Goal: Communication & Community: Share content

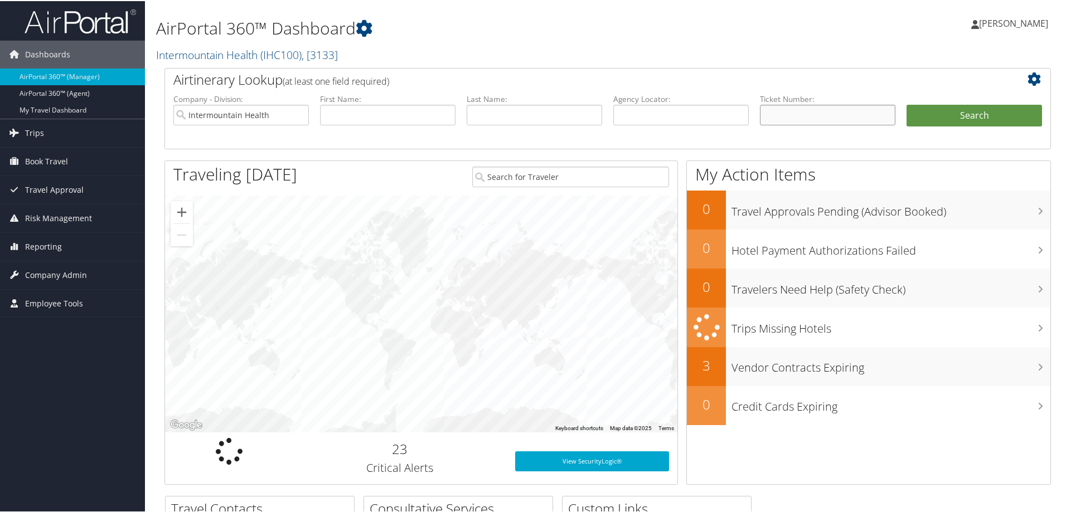
click at [773, 114] on input "text" at bounding box center [827, 114] width 135 height 21
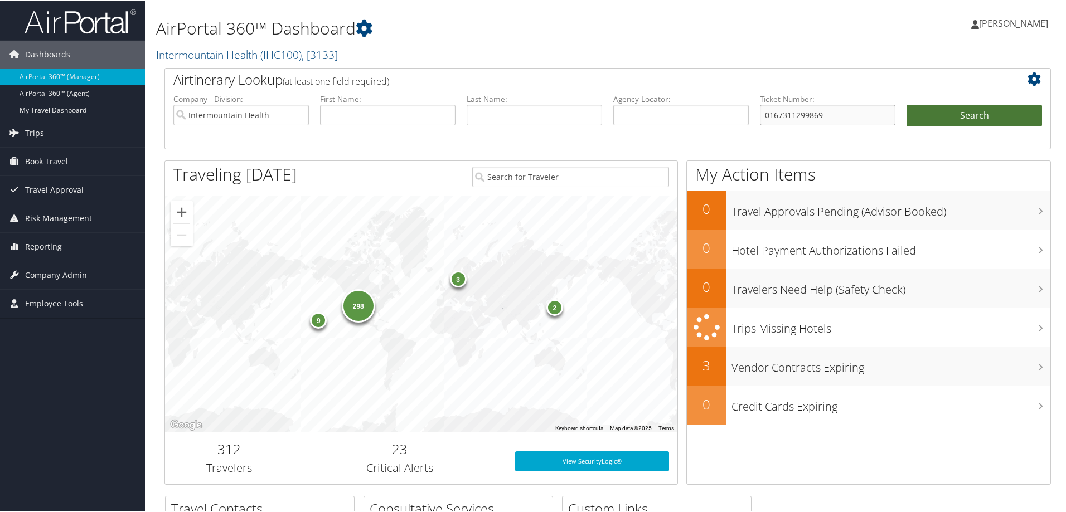
type input "0167311299869"
click at [952, 110] on button "Search" at bounding box center [973, 115] width 135 height 22
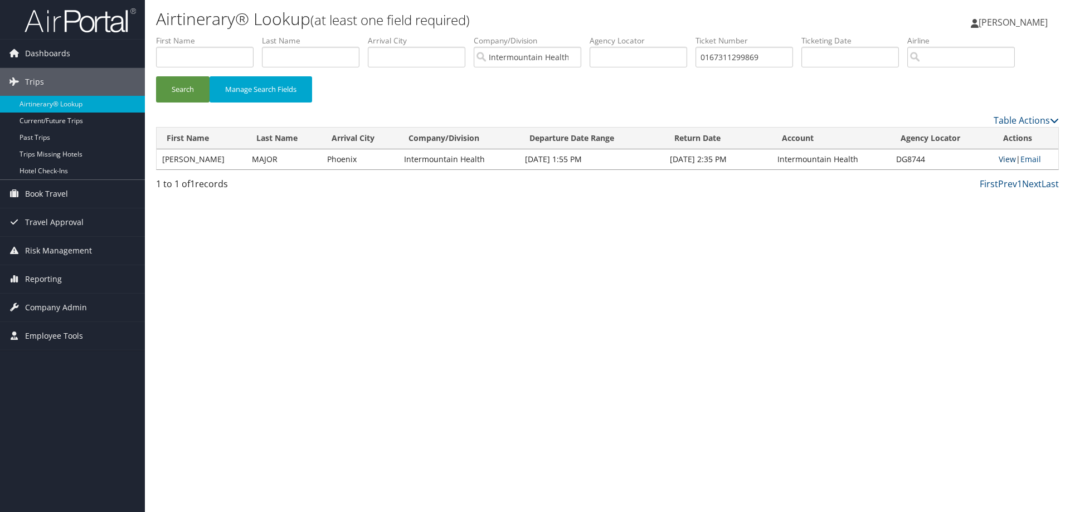
click at [1002, 159] on link "View" at bounding box center [1007, 159] width 17 height 11
drag, startPoint x: 778, startPoint y: 59, endPoint x: 701, endPoint y: 59, distance: 77.5
click at [701, 35] on ul "First Name Last Name Departure City Arrival City Company/Division Intermountain…" at bounding box center [607, 35] width 903 height 0
click at [166, 84] on button "Search" at bounding box center [183, 89] width 54 height 26
click at [751, 57] on input "01673112999900" at bounding box center [745, 57] width 98 height 21
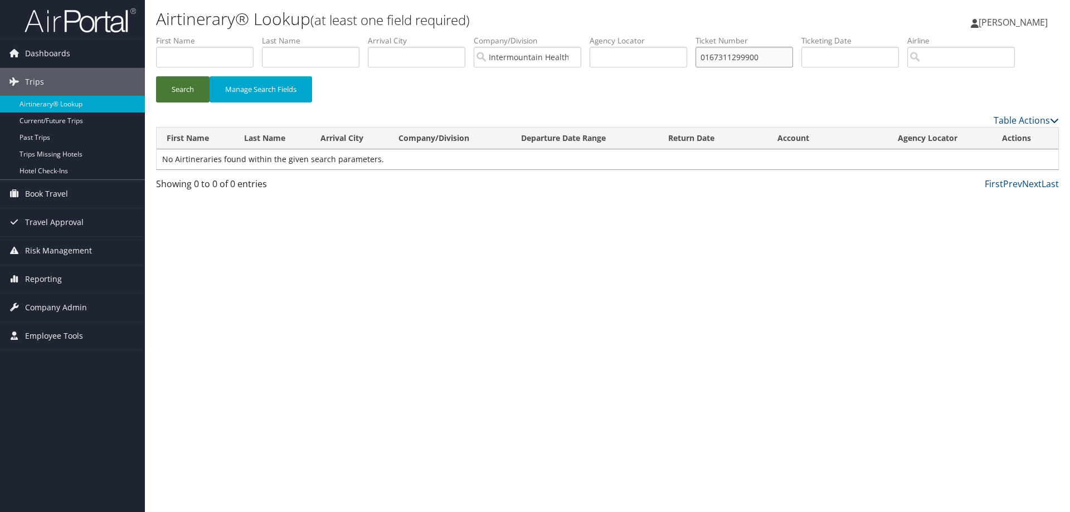
type input "0167311299900"
click at [182, 85] on button "Search" at bounding box center [183, 89] width 54 height 26
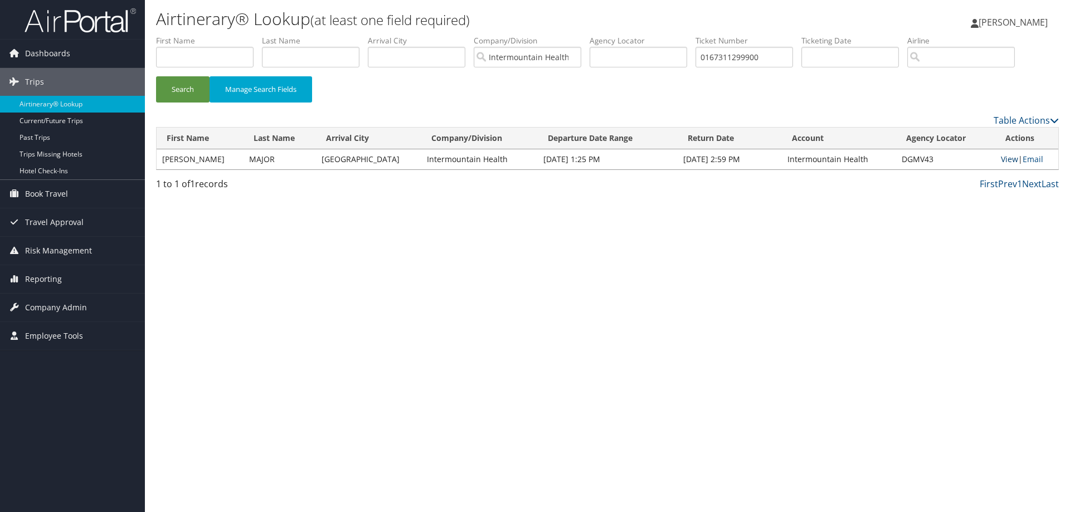
click at [1003, 158] on link "View" at bounding box center [1009, 159] width 17 height 11
drag, startPoint x: 738, startPoint y: 56, endPoint x: 683, endPoint y: 61, distance: 54.3
click at [683, 35] on ul "First Name Last Name Departure City Arrival City Company/Division Intermountain…" at bounding box center [607, 35] width 903 height 0
click at [752, 61] on input "00673112999901" at bounding box center [745, 57] width 98 height 21
type input "0067311299901"
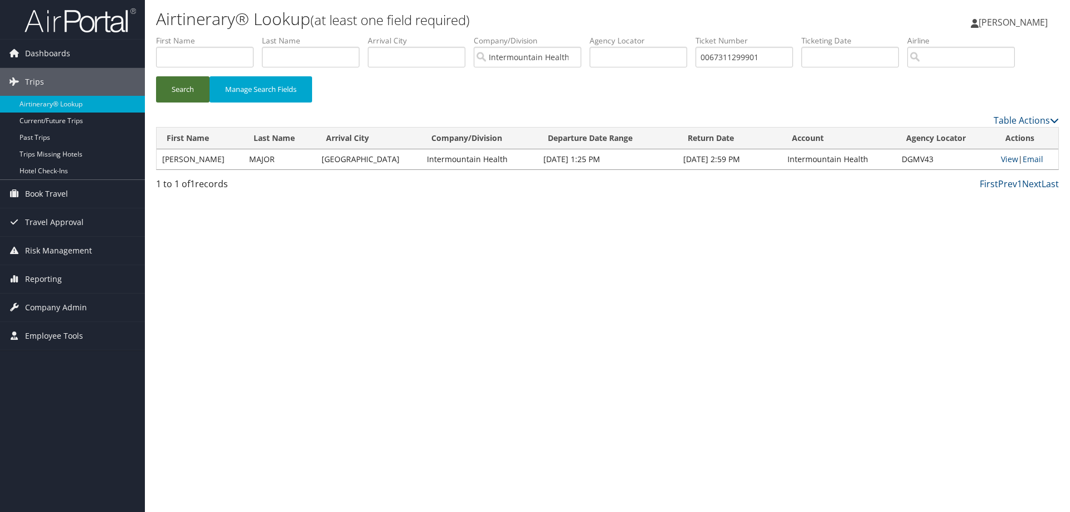
click at [183, 89] on button "Search" at bounding box center [183, 89] width 54 height 26
click at [1006, 161] on link "View" at bounding box center [1007, 159] width 17 height 11
drag, startPoint x: 772, startPoint y: 60, endPoint x: 709, endPoint y: 64, distance: 63.1
click at [709, 64] on input "0067311299901" at bounding box center [745, 57] width 98 height 21
type input "0167311299783"
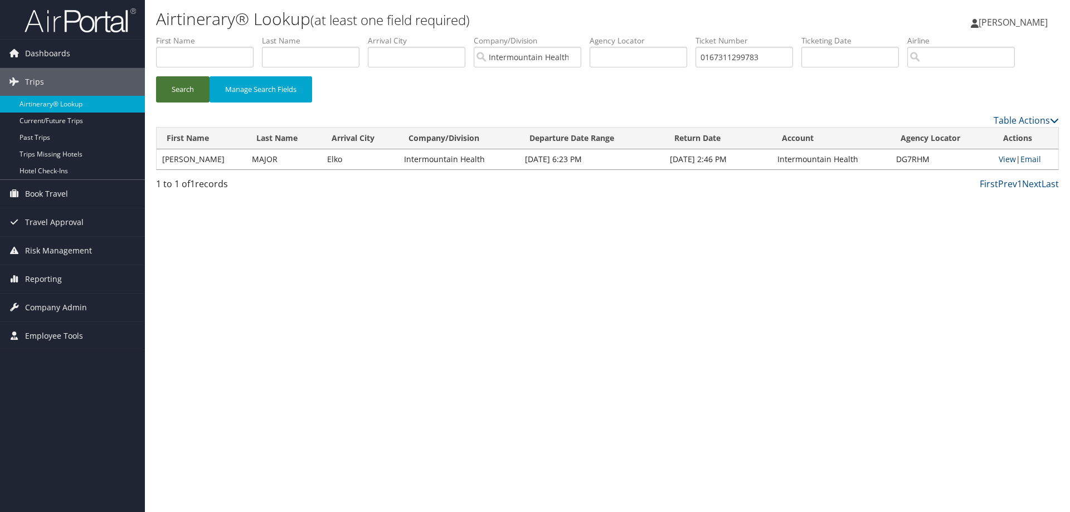
click at [171, 88] on button "Search" at bounding box center [183, 89] width 54 height 26
click at [1009, 161] on link "View" at bounding box center [1009, 159] width 17 height 11
drag, startPoint x: 775, startPoint y: 57, endPoint x: 705, endPoint y: 59, distance: 70.3
click at [705, 59] on input "0167311299783" at bounding box center [745, 57] width 98 height 21
type input "0167311299781"
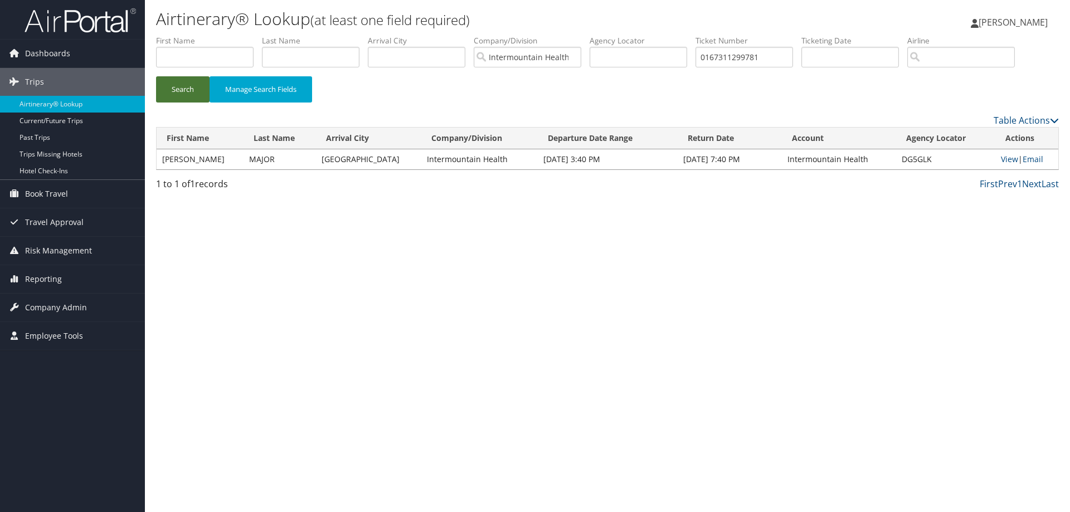
click at [179, 86] on button "Search" at bounding box center [183, 89] width 54 height 26
click at [1006, 159] on link "View" at bounding box center [1009, 159] width 17 height 11
drag, startPoint x: 773, startPoint y: 60, endPoint x: 698, endPoint y: 66, distance: 75.0
click at [701, 35] on ul "First Name Last Name Departure City Arrival City Company/Division Intermountain…" at bounding box center [607, 35] width 903 height 0
type input "0067310160979"
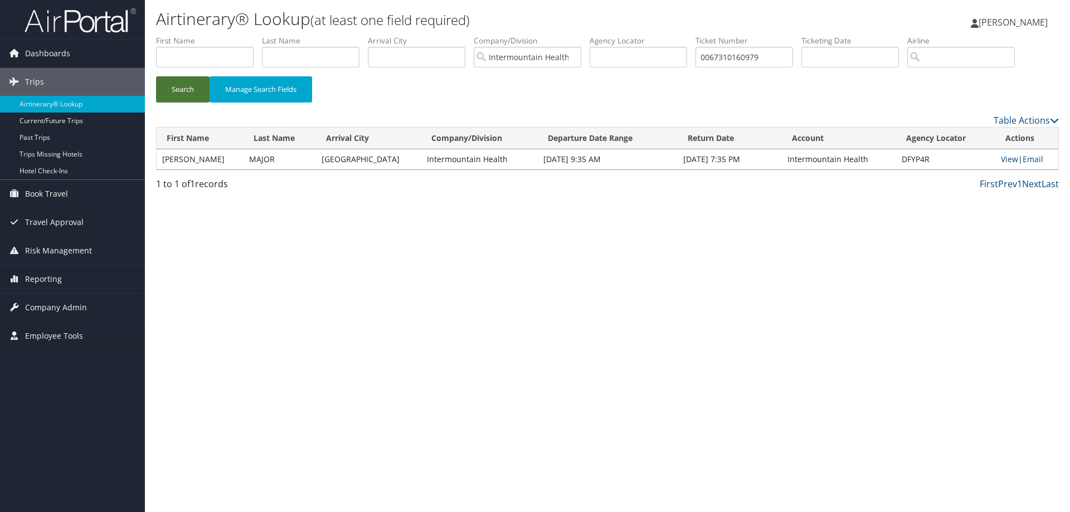
click at [197, 88] on button "Search" at bounding box center [183, 89] width 54 height 26
click at [1001, 160] on link "View" at bounding box center [1009, 159] width 17 height 11
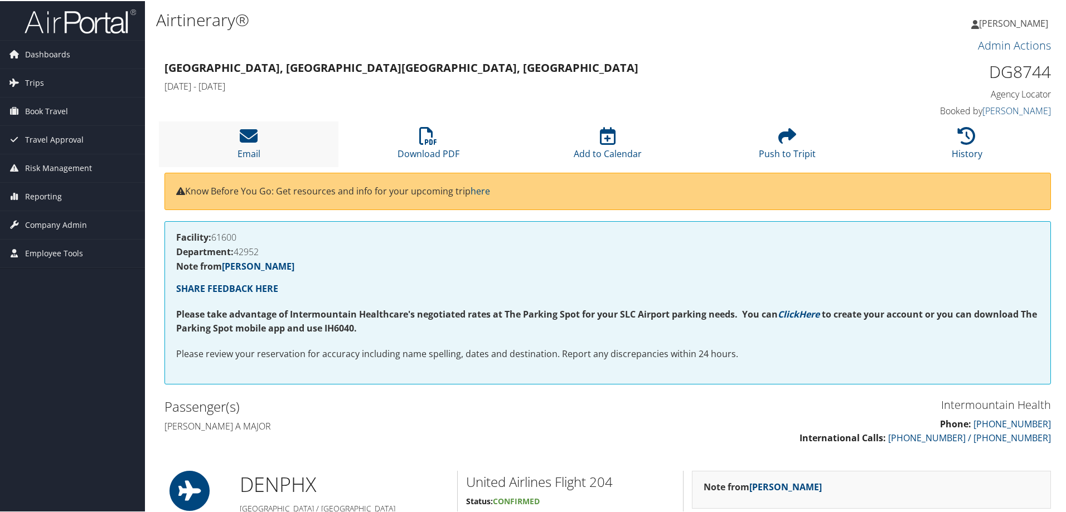
click at [253, 146] on li "Email" at bounding box center [249, 142] width 180 height 45
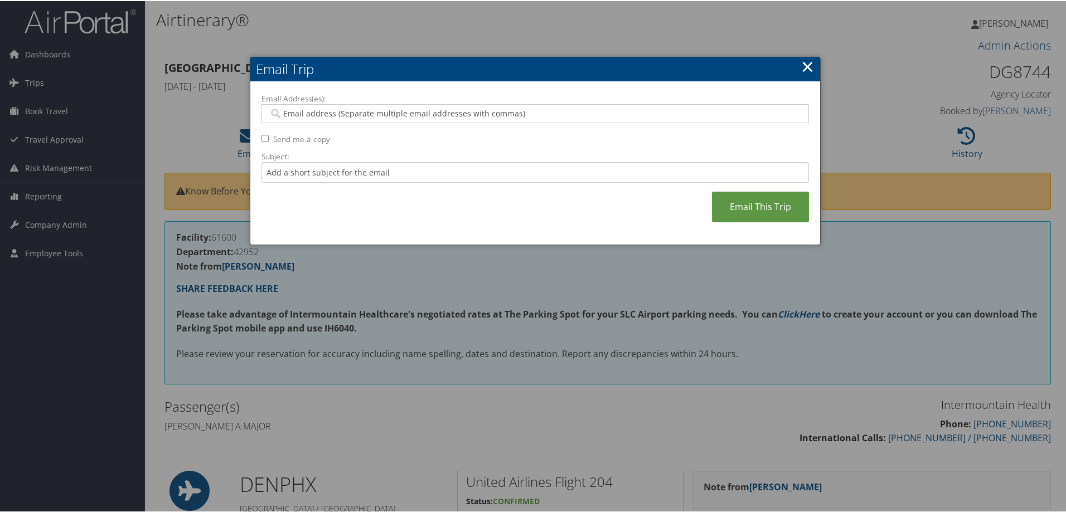
click at [281, 115] on input "Email Address(es):" at bounding box center [535, 112] width 532 height 11
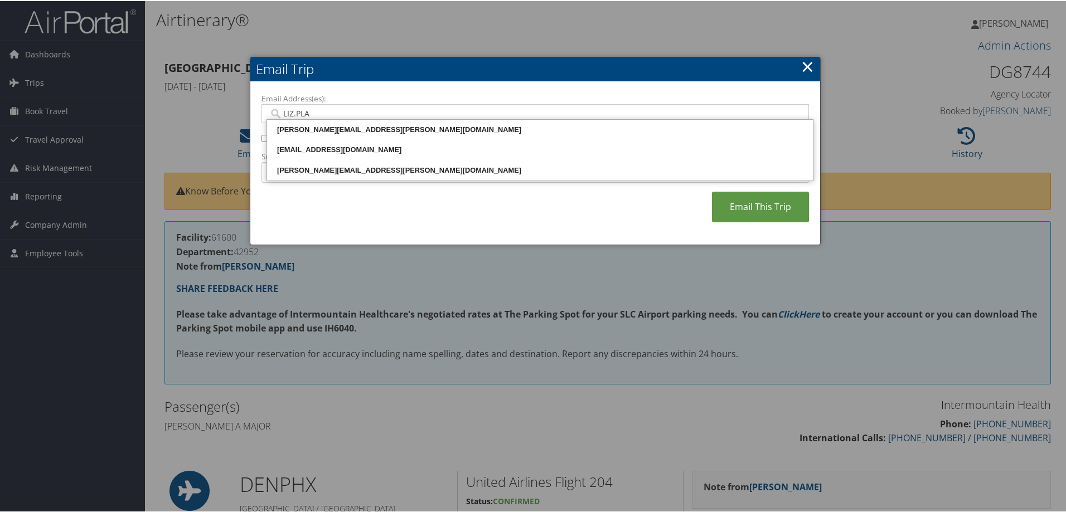
type input "LIZ.PLAU"
drag, startPoint x: 326, startPoint y: 115, endPoint x: 277, endPoint y: 112, distance: 48.6
click at [277, 112] on input "LIZ.PLAU" at bounding box center [535, 112] width 532 height 11
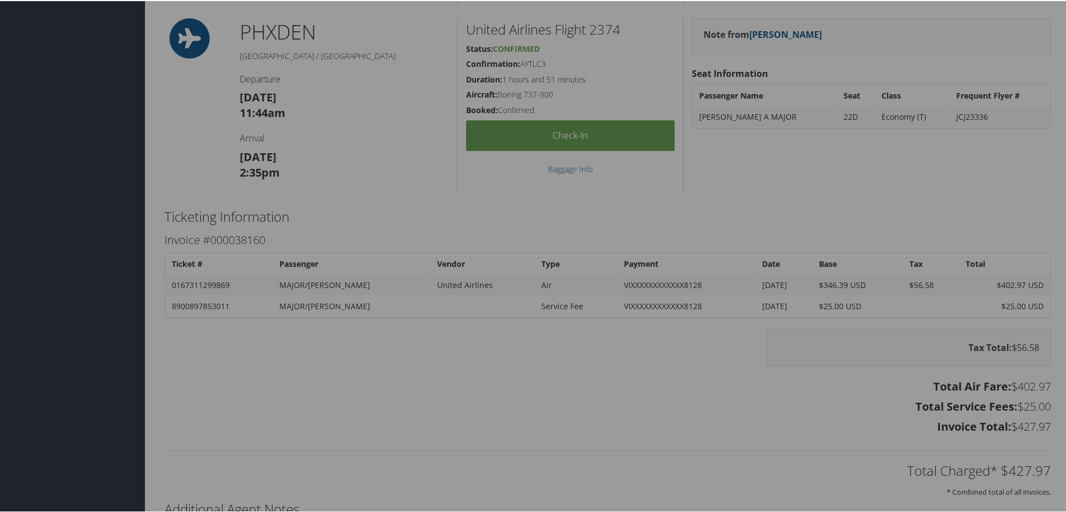
scroll to position [948, 0]
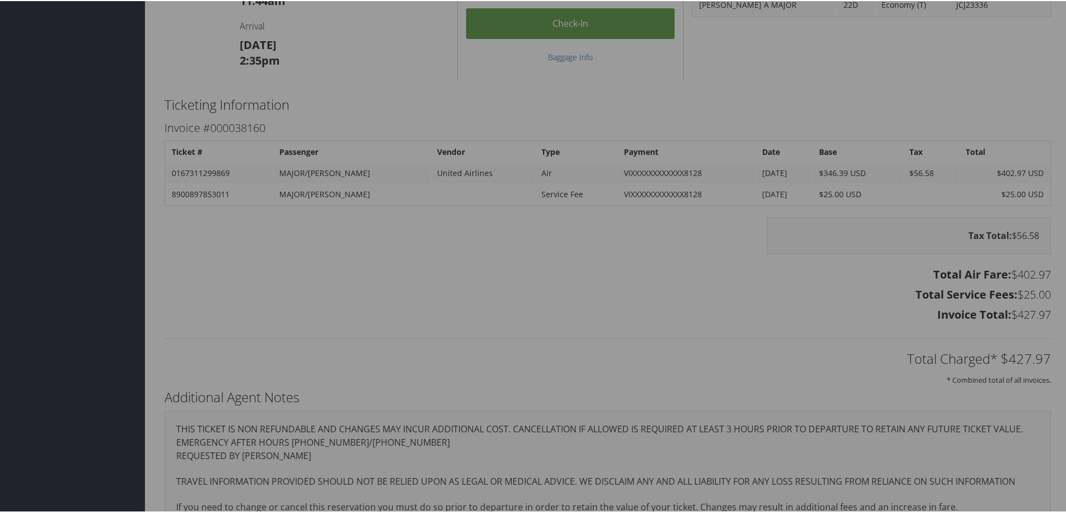
click at [744, 278] on div at bounding box center [535, 256] width 1070 height 512
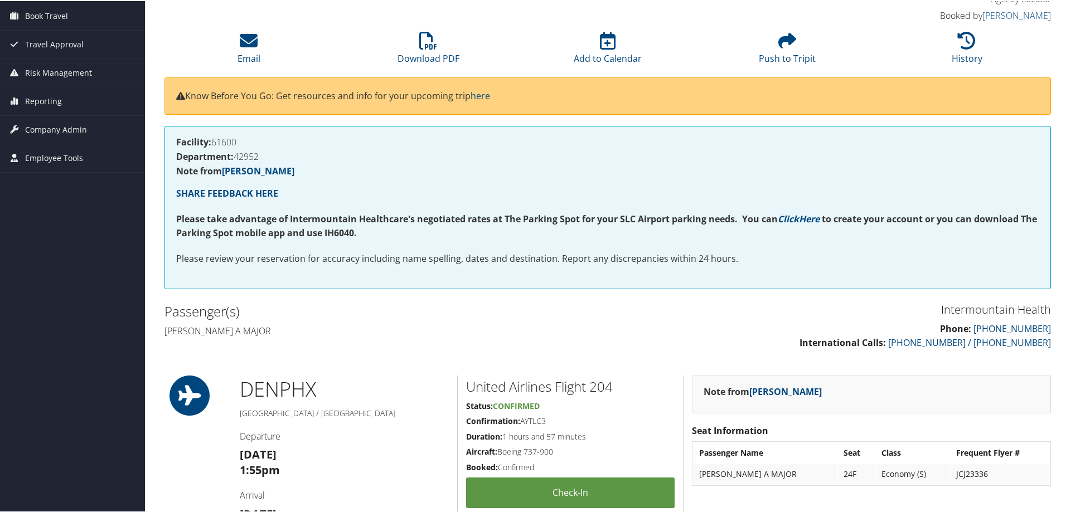
scroll to position [0, 0]
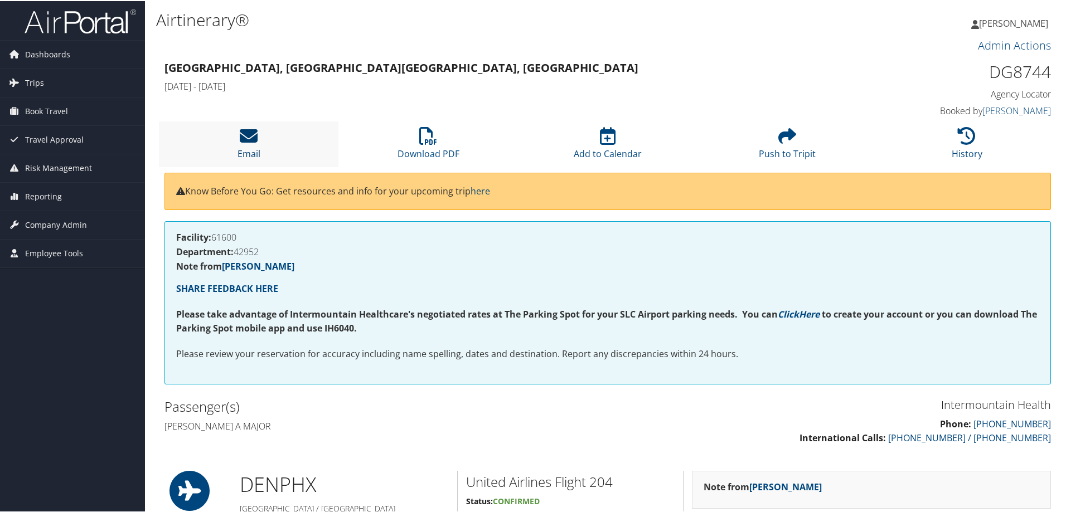
click at [251, 152] on link "Email" at bounding box center [248, 145] width 23 height 27
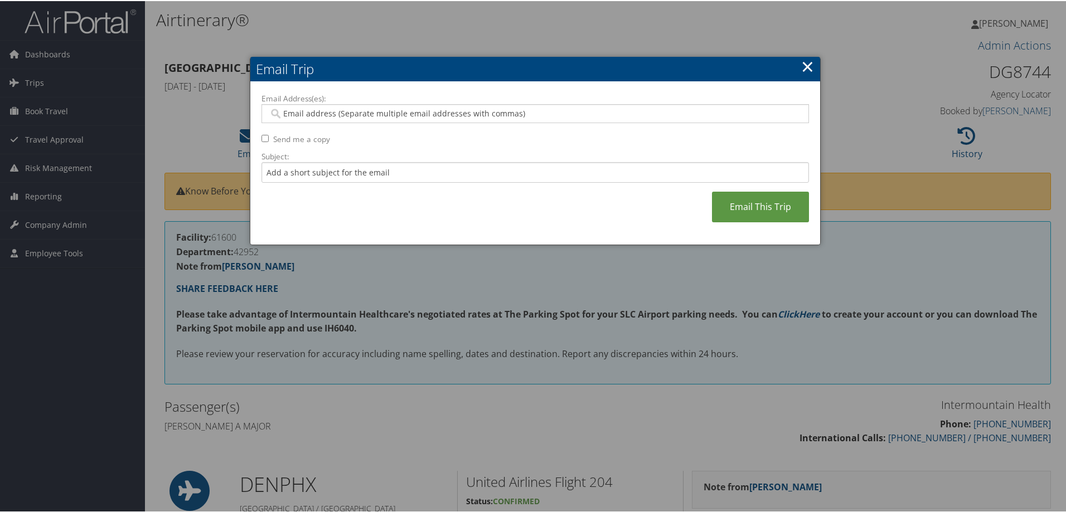
click at [298, 115] on input "Email Address(es):" at bounding box center [535, 112] width 532 height 11
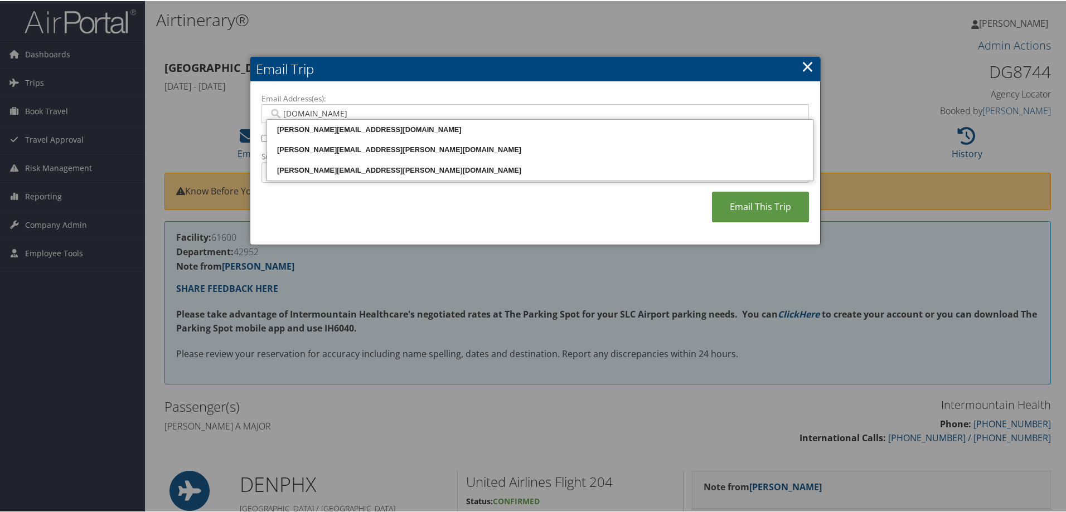
type input "LIZ.PLA"
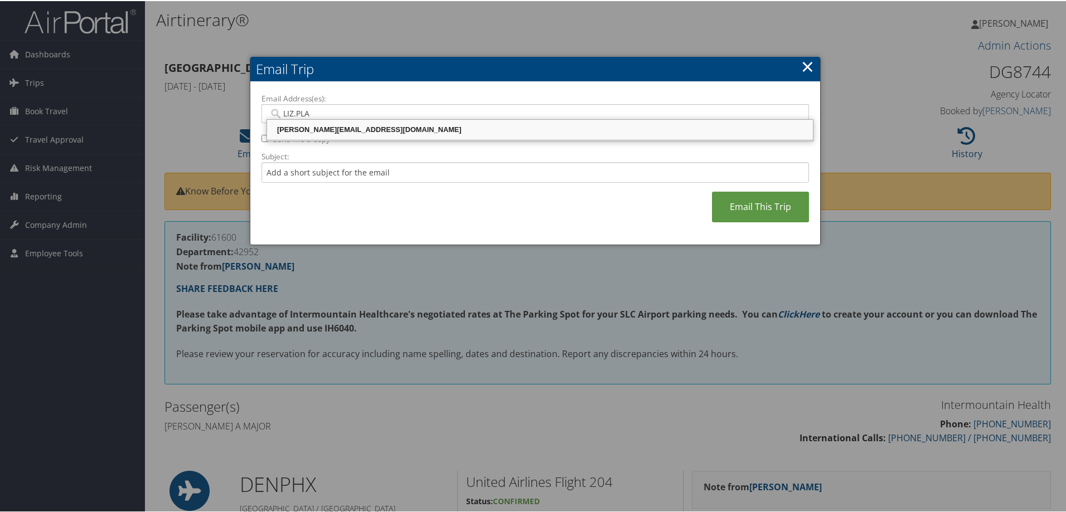
click at [305, 133] on div "LIZ.PLAUDIS@SELECTHEALTH.ORG" at bounding box center [540, 128] width 542 height 11
type input "LIZ.PLAUDIS@SELECTHEALTH.ORG"
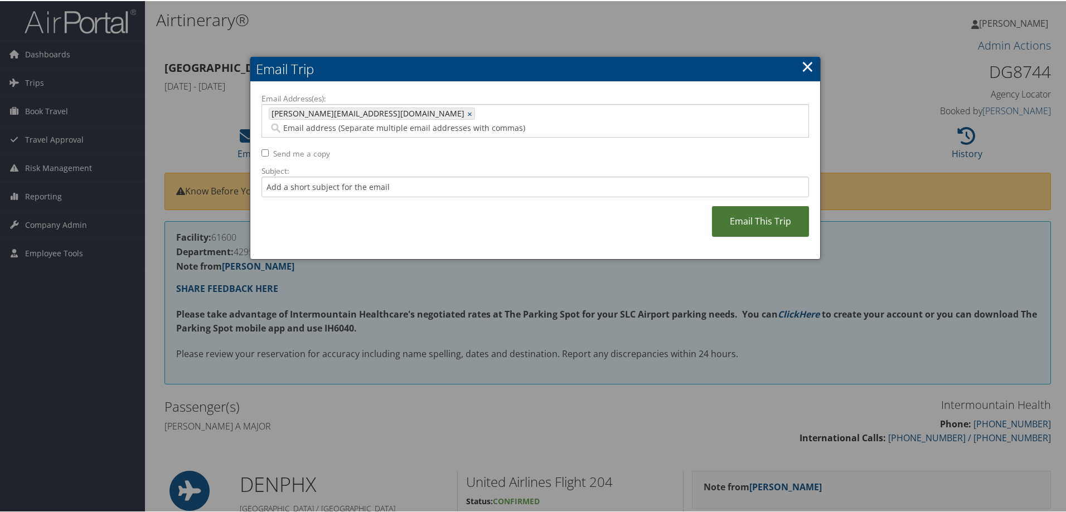
click at [754, 212] on link "Email This Trip" at bounding box center [760, 220] width 97 height 31
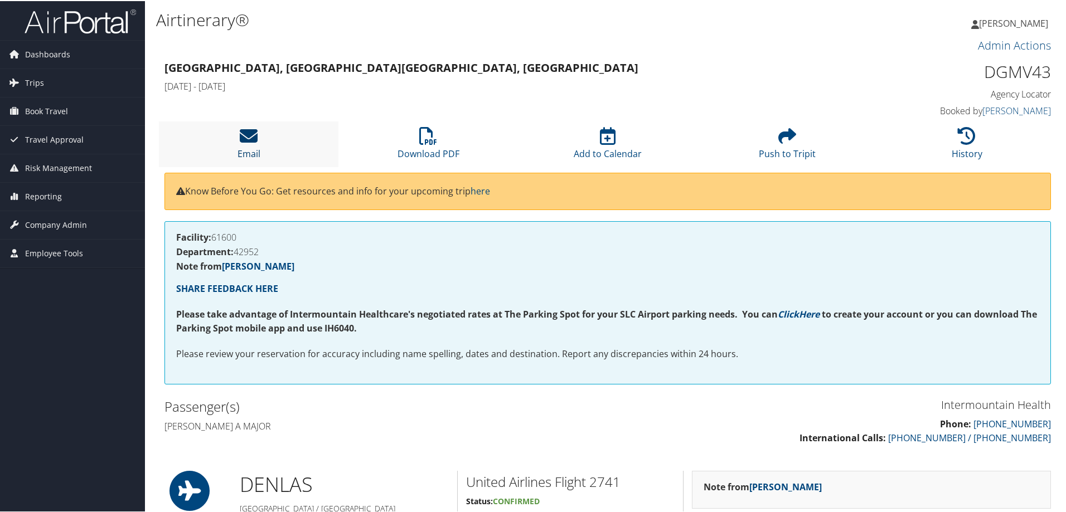
click at [245, 144] on icon at bounding box center [249, 135] width 18 height 18
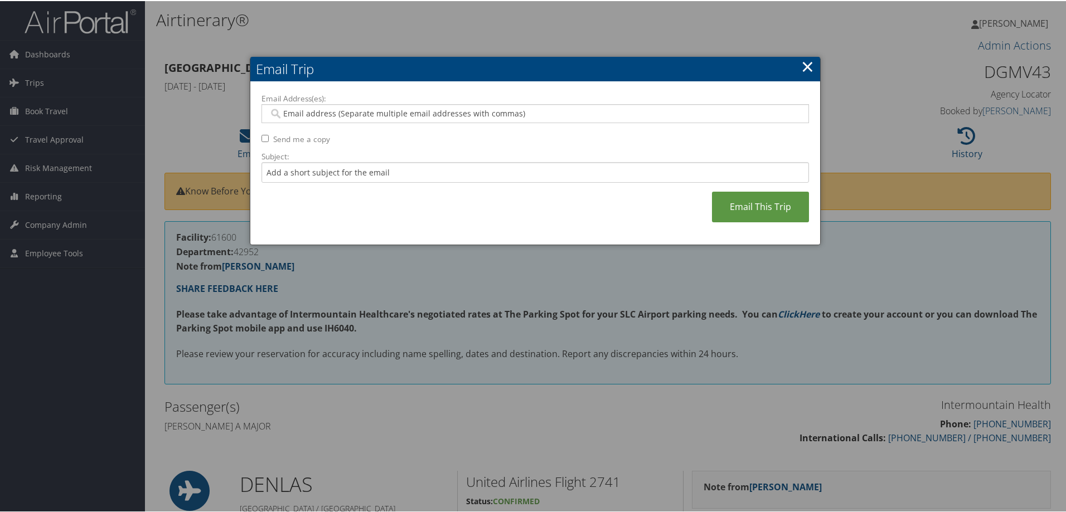
click at [299, 106] on div at bounding box center [534, 112] width 547 height 19
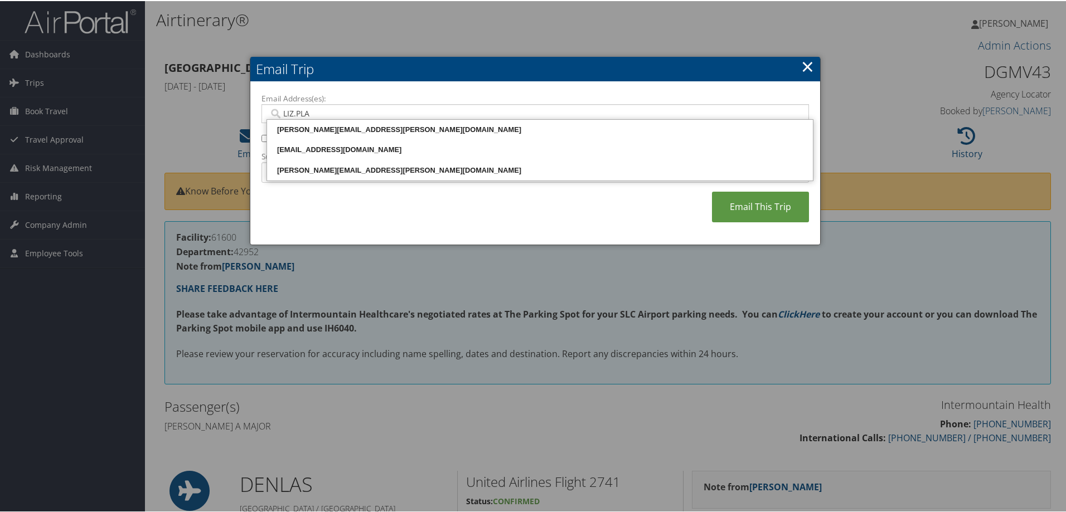
type input "LIZ.PLAU"
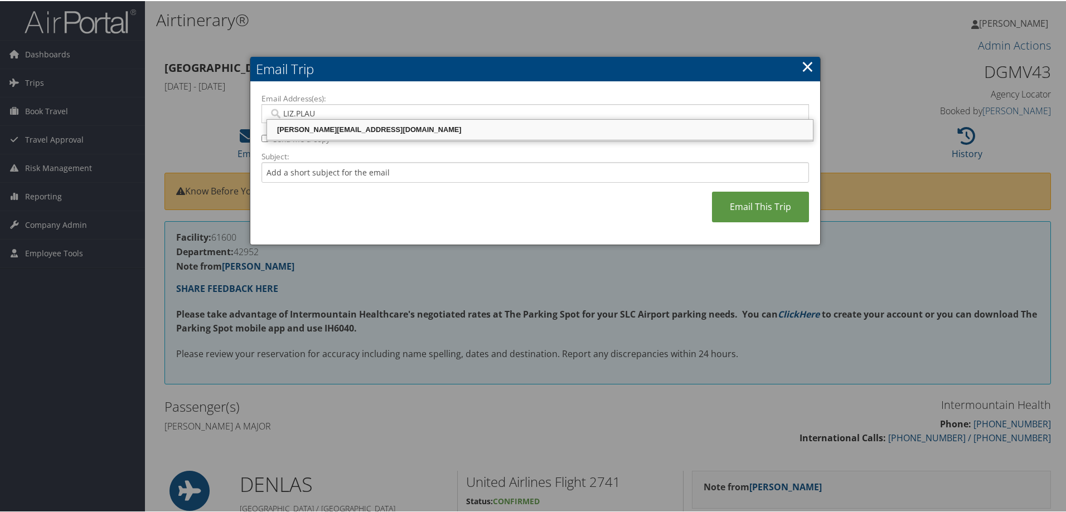
click at [312, 128] on div "LIZ.PLAUDIS@SELECTHEALTH.ORG" at bounding box center [540, 128] width 542 height 11
type input "LIZ.PLAUDIS@SELECTHEALTH.ORG"
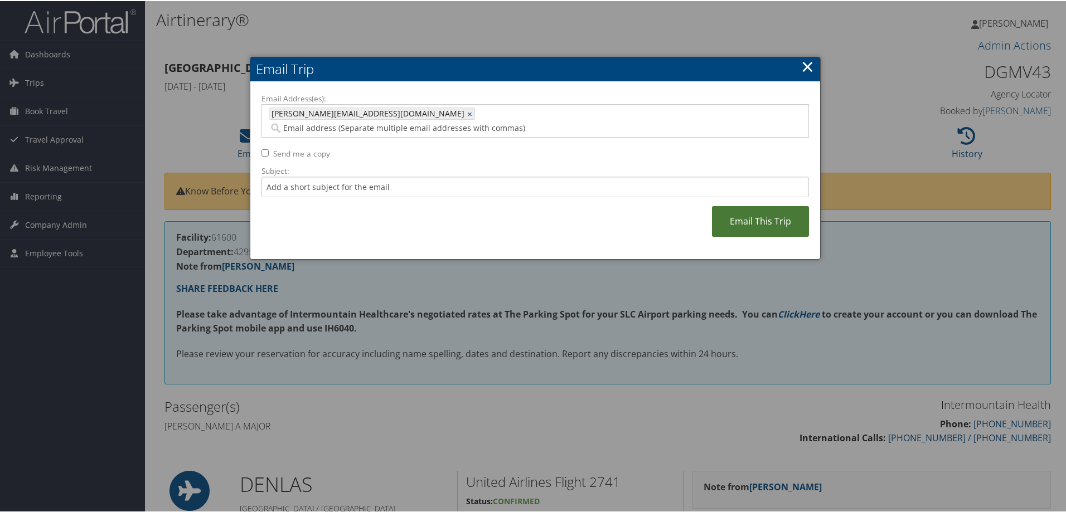
click at [741, 205] on link "Email This Trip" at bounding box center [760, 220] width 97 height 31
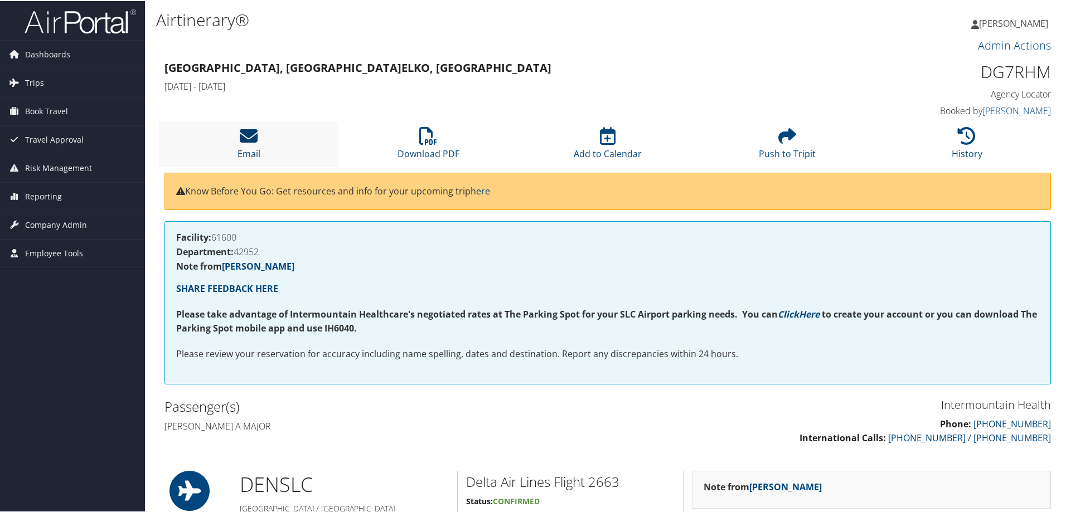
click at [242, 144] on li "Email" at bounding box center [249, 142] width 180 height 45
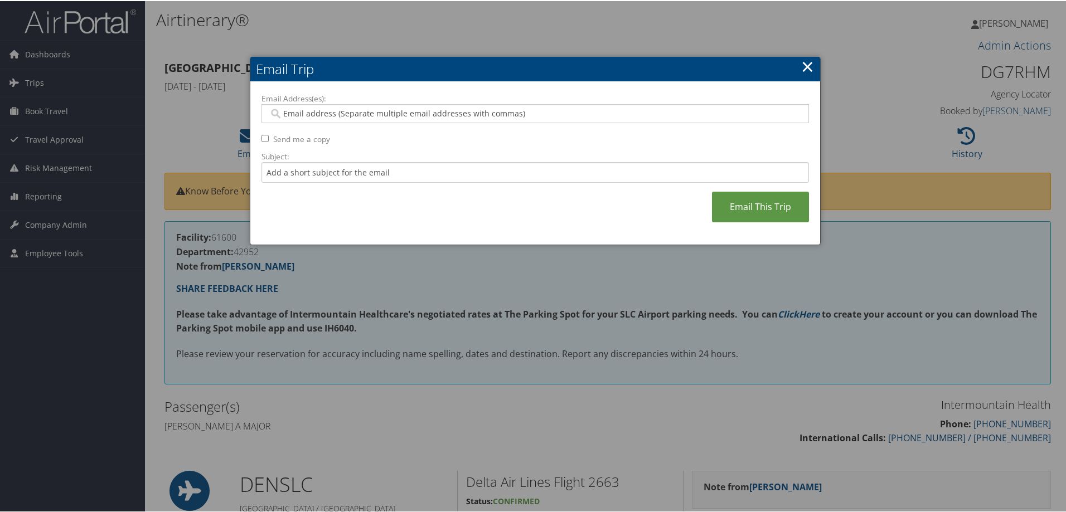
click at [277, 109] on input "Email Address(es):" at bounding box center [535, 112] width 532 height 11
type input "LIZ"
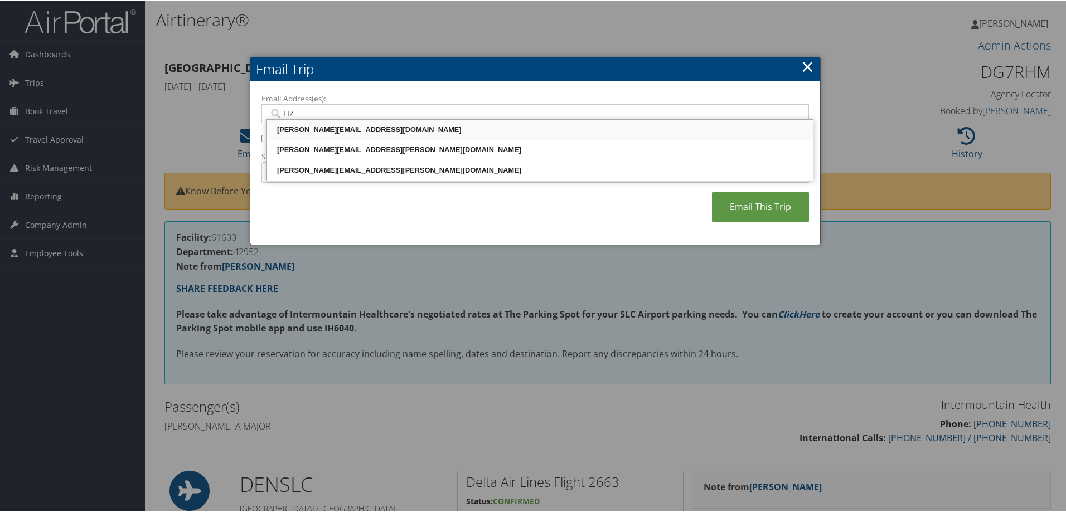
click at [343, 128] on div "[PERSON_NAME][EMAIL_ADDRESS][DOMAIN_NAME]" at bounding box center [540, 128] width 542 height 11
type input "[PERSON_NAME][EMAIL_ADDRESS][DOMAIN_NAME]"
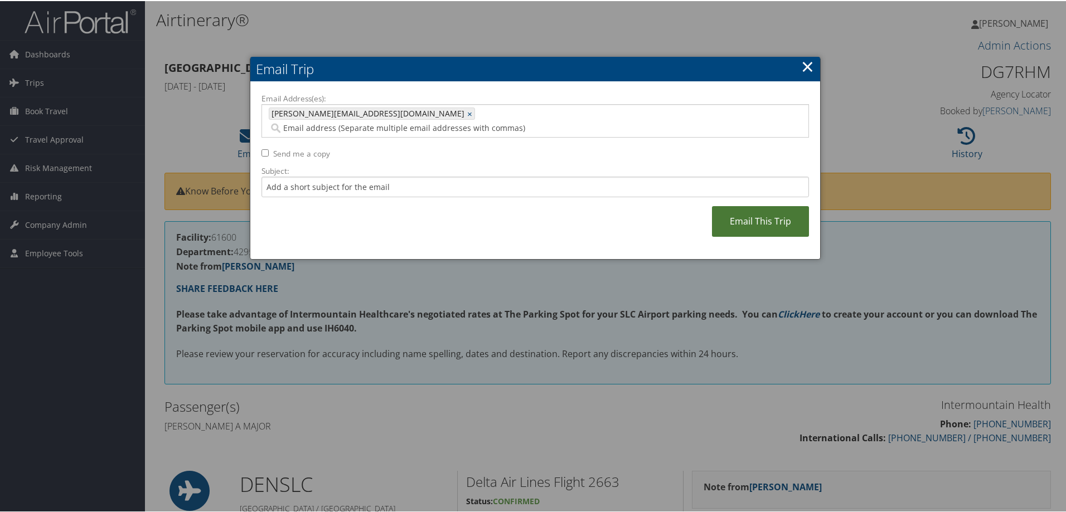
click at [735, 209] on link "Email This Trip" at bounding box center [760, 220] width 97 height 31
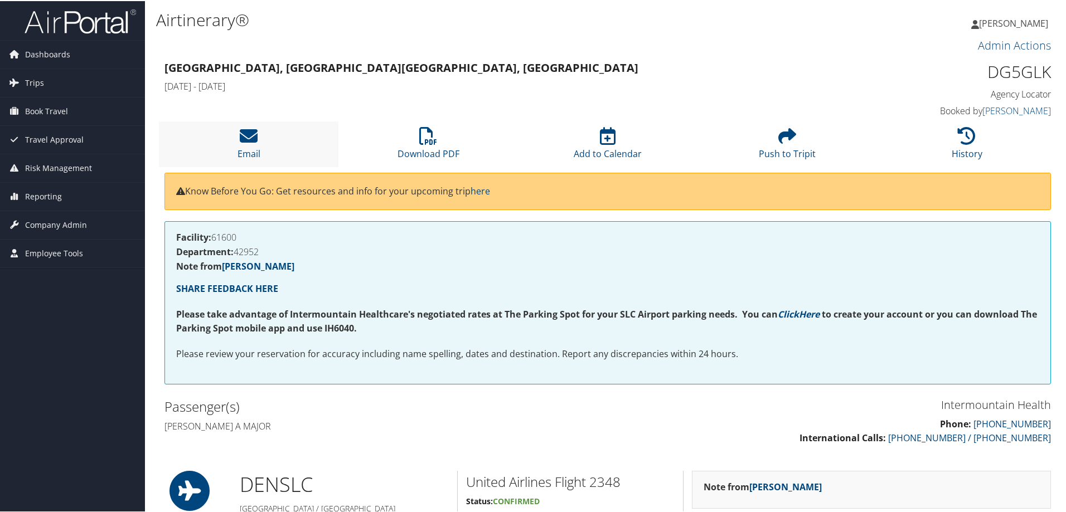
click at [254, 146] on li "Email" at bounding box center [249, 142] width 180 height 45
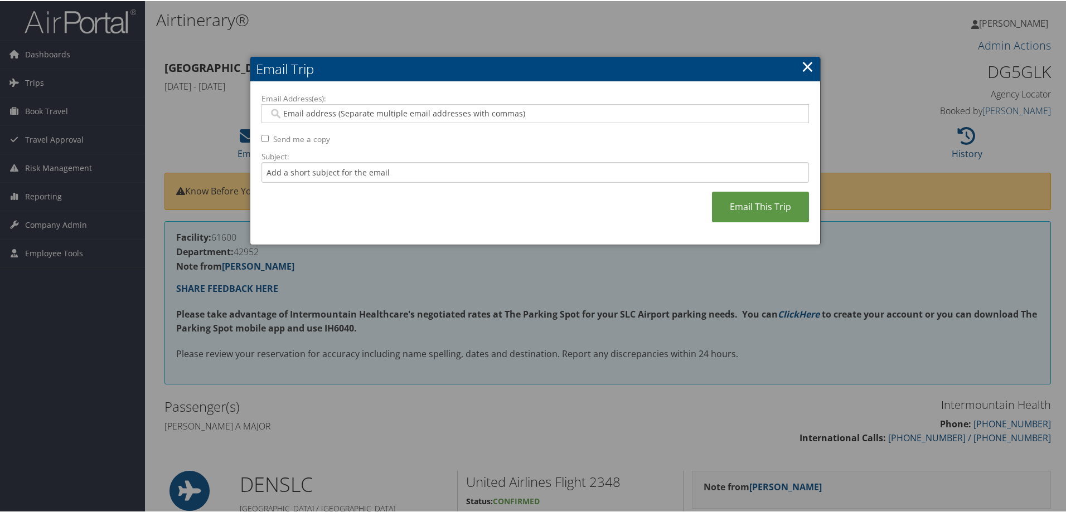
click at [319, 114] on input "Email Address(es):" at bounding box center [535, 112] width 532 height 11
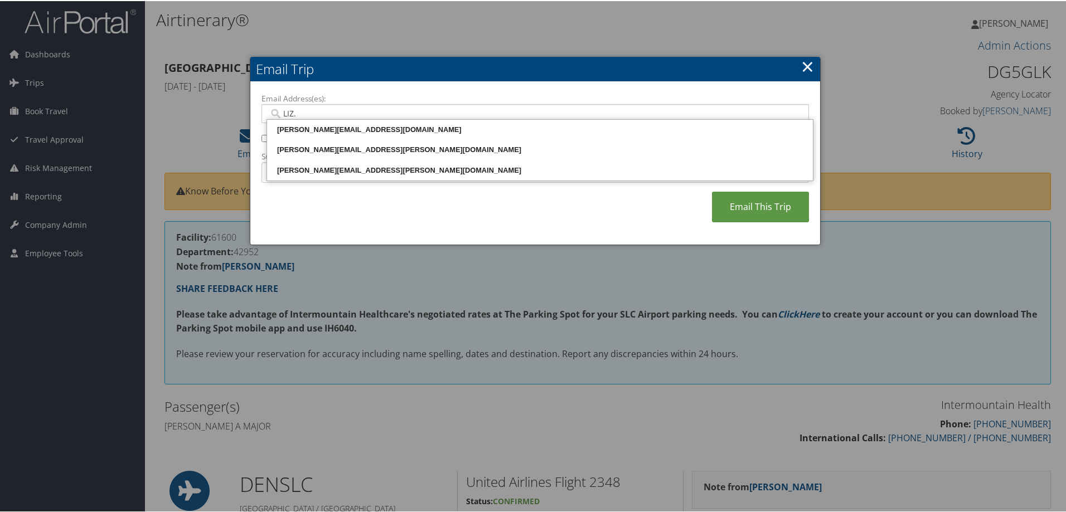
type input "LIZ.P"
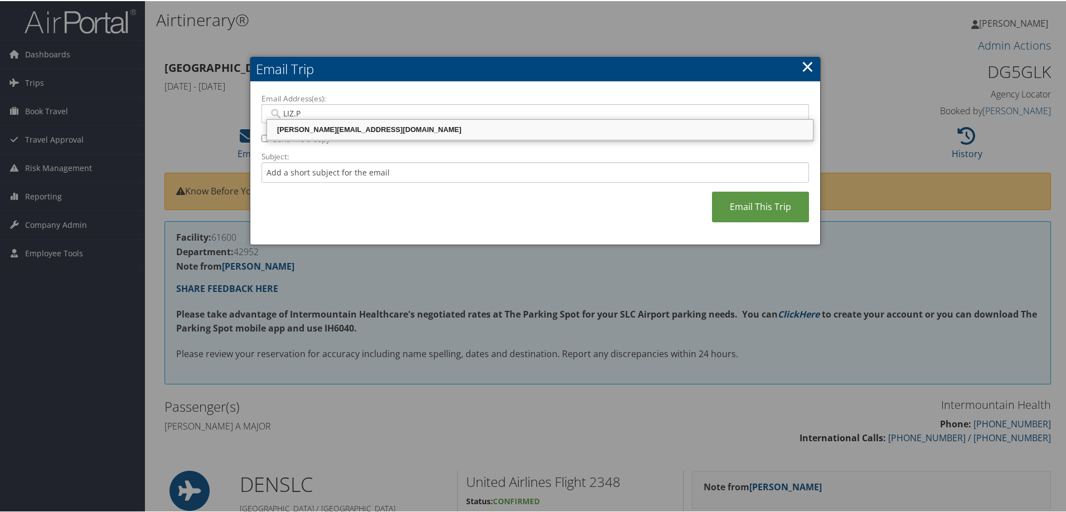
click at [318, 132] on div "[PERSON_NAME][EMAIL_ADDRESS][DOMAIN_NAME]" at bounding box center [540, 128] width 542 height 11
type input "[PERSON_NAME][EMAIL_ADDRESS][DOMAIN_NAME]"
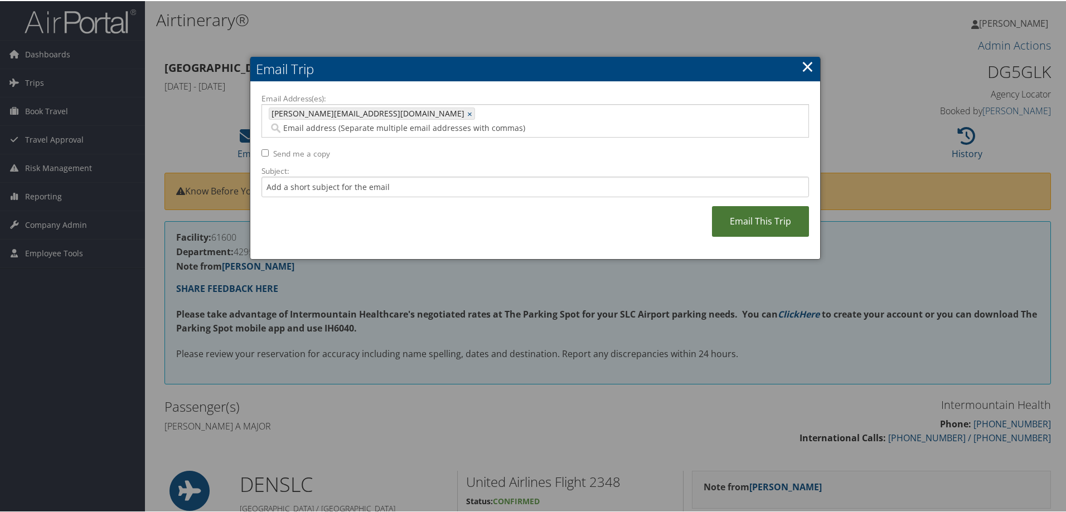
click at [758, 205] on link "Email This Trip" at bounding box center [760, 220] width 97 height 31
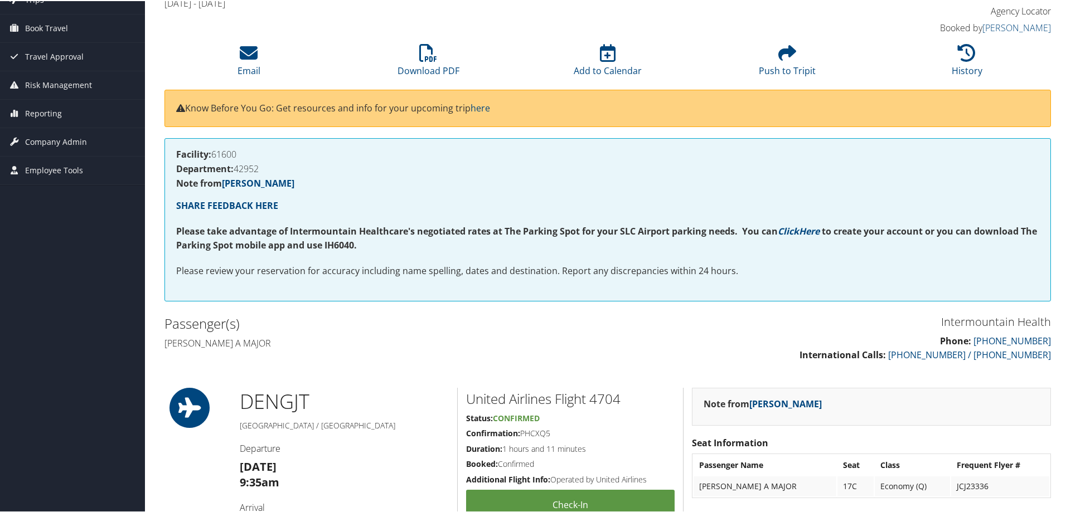
scroll to position [56, 0]
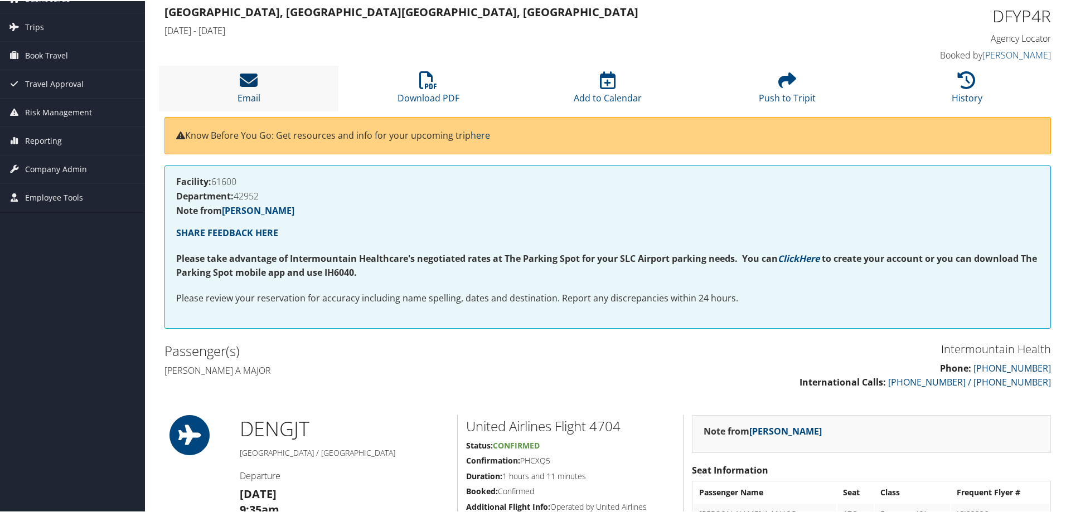
click at [254, 83] on icon at bounding box center [249, 79] width 18 height 18
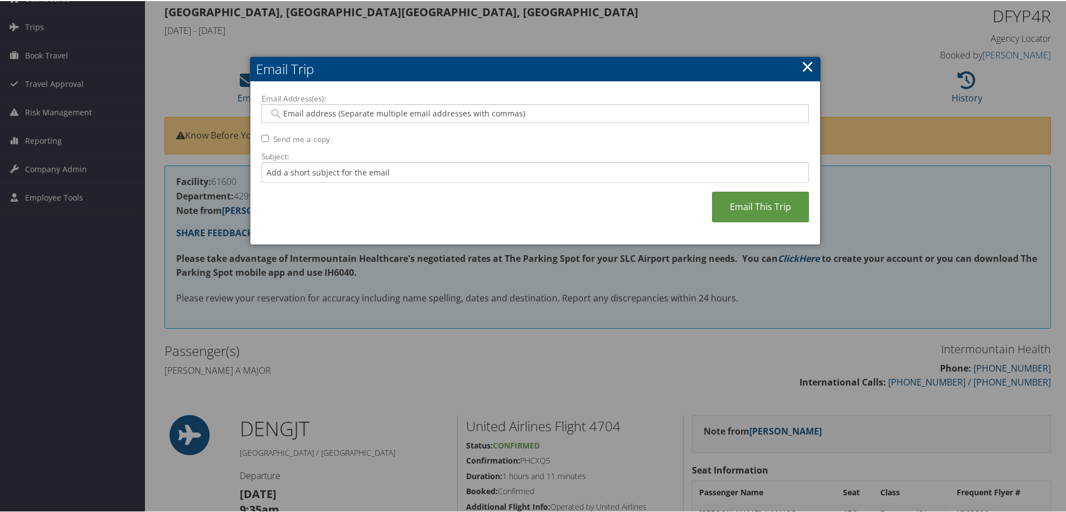
click at [289, 111] on input "Email Address(es):" at bounding box center [535, 112] width 532 height 11
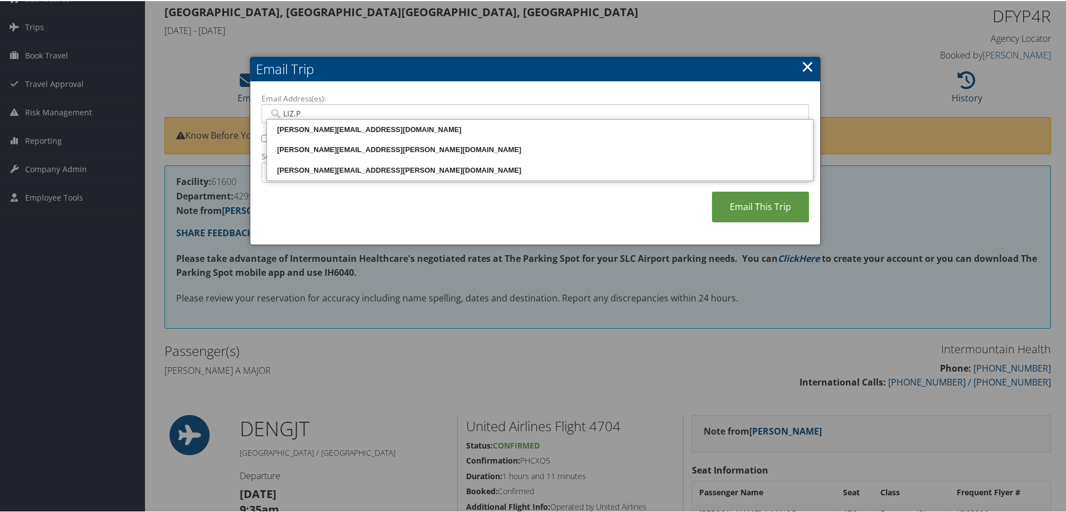
type input "[DOMAIN_NAME]"
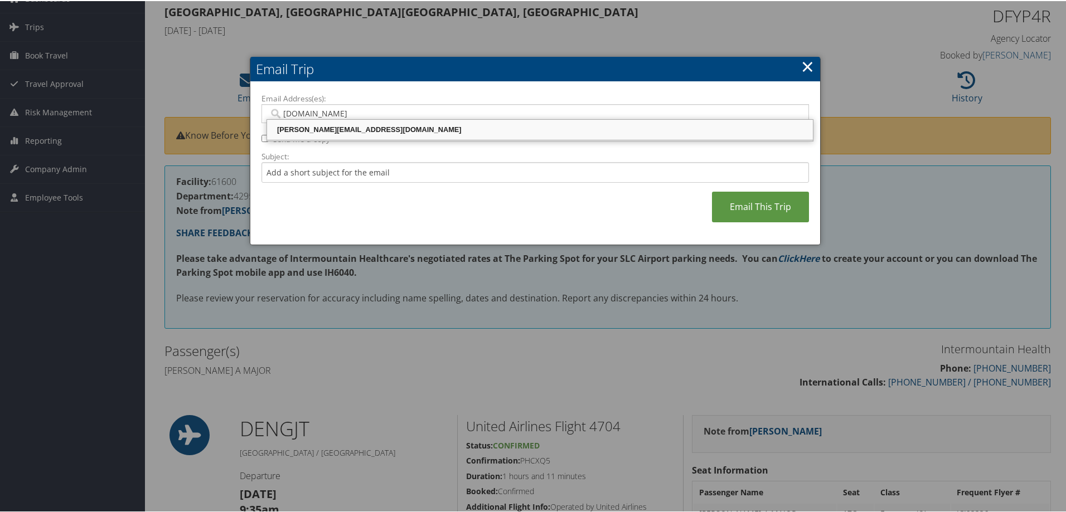
click at [307, 130] on div "[PERSON_NAME][EMAIL_ADDRESS][DOMAIN_NAME]" at bounding box center [540, 128] width 542 height 11
type input "[PERSON_NAME][EMAIL_ADDRESS][DOMAIN_NAME]"
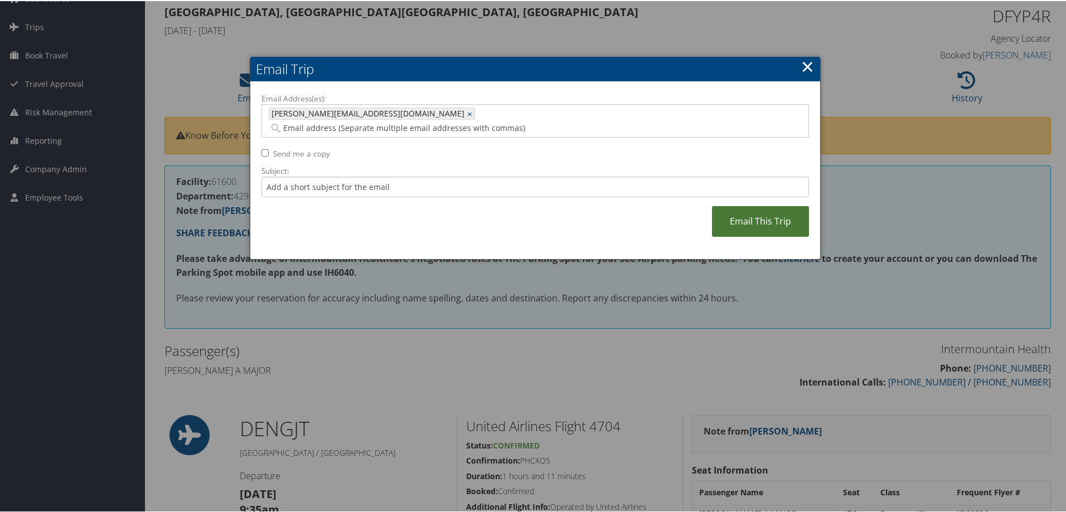
click at [731, 205] on link "Email This Trip" at bounding box center [760, 220] width 97 height 31
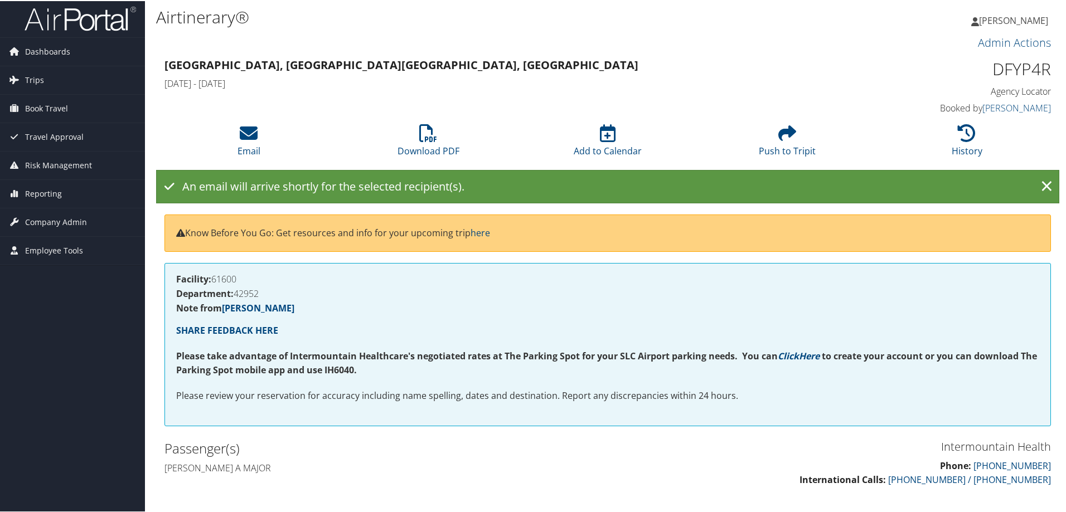
scroll to position [0, 0]
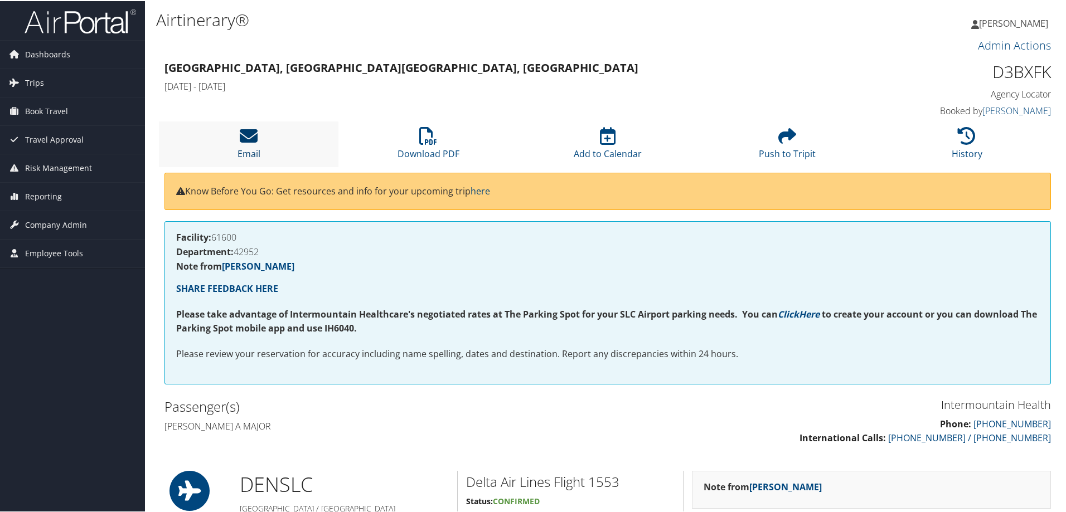
click at [252, 143] on icon at bounding box center [249, 135] width 18 height 18
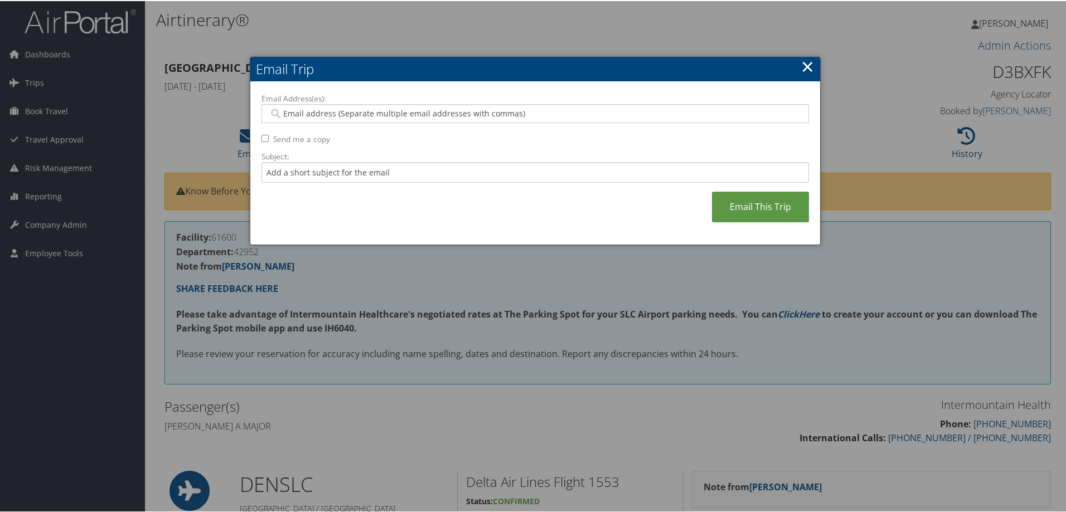
click at [317, 418] on div at bounding box center [535, 256] width 1070 height 512
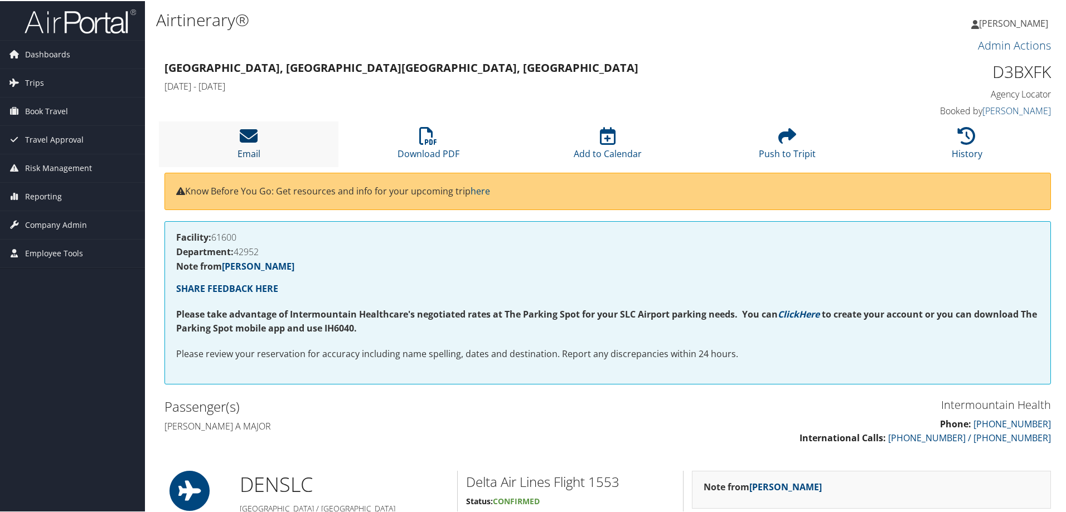
click at [250, 144] on icon at bounding box center [249, 135] width 18 height 18
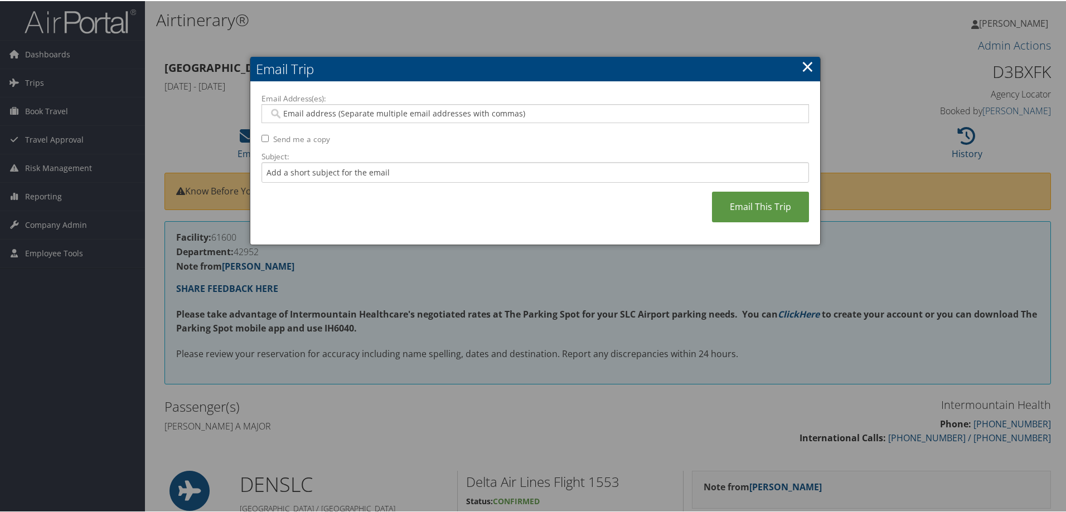
click at [278, 113] on input "Email Address(es):" at bounding box center [535, 112] width 532 height 11
type input "LIZ"
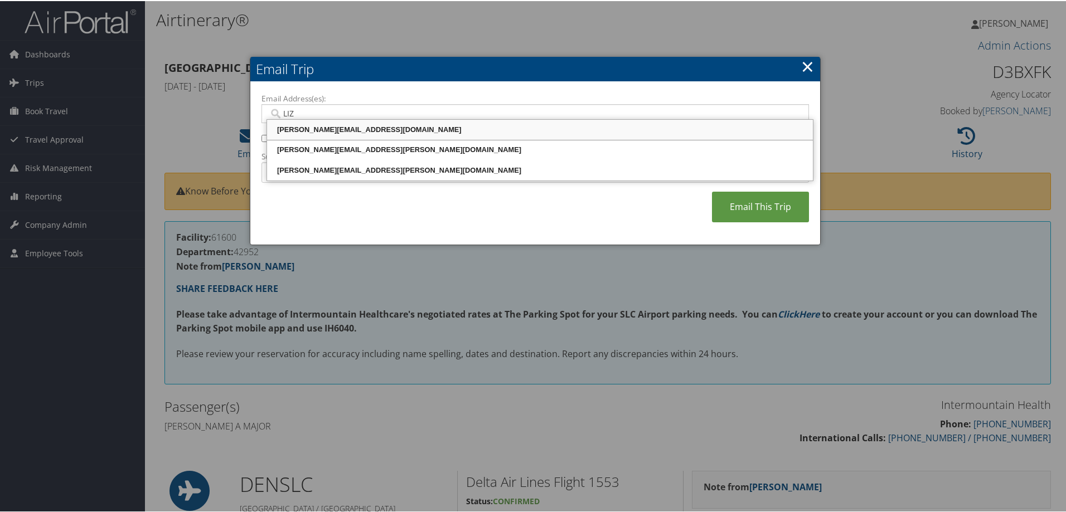
click at [286, 129] on div "[PERSON_NAME][EMAIL_ADDRESS][DOMAIN_NAME]" at bounding box center [540, 128] width 542 height 11
type input "[PERSON_NAME][EMAIL_ADDRESS][DOMAIN_NAME]"
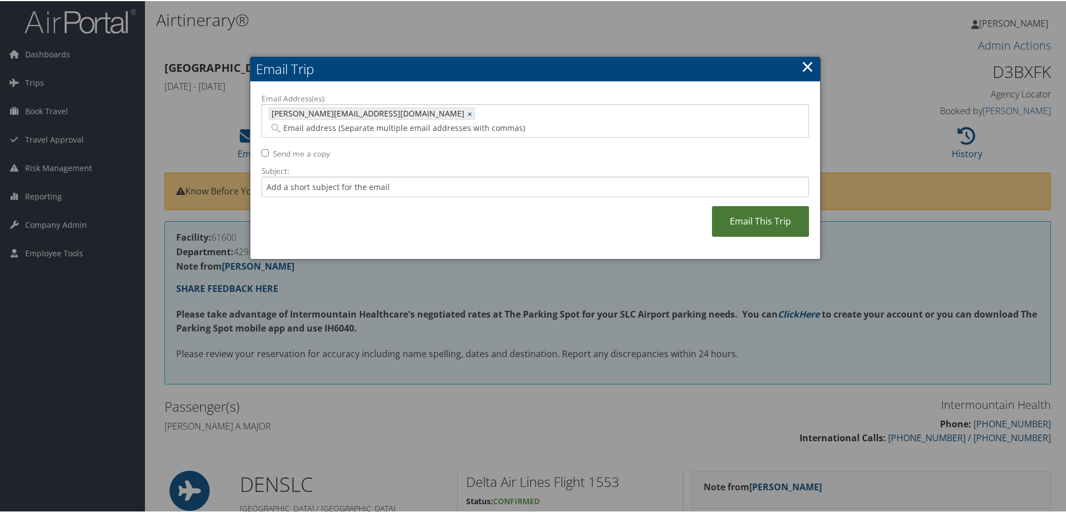
click at [765, 209] on link "Email This Trip" at bounding box center [760, 220] width 97 height 31
